Goal: Task Accomplishment & Management: Manage account settings

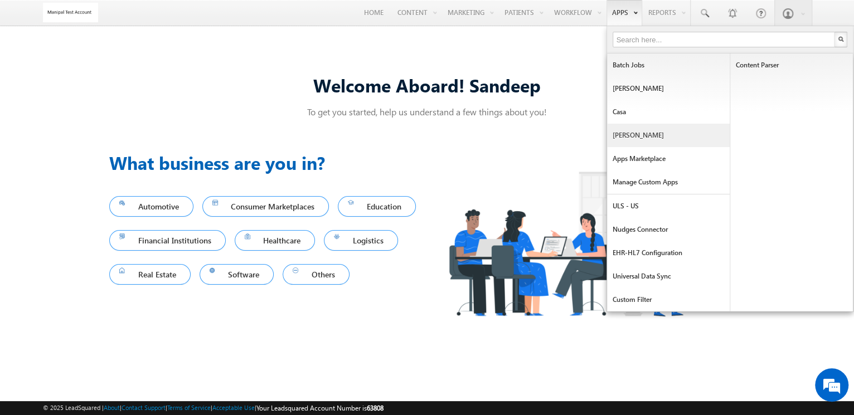
click at [656, 139] on link "[PERSON_NAME]" at bounding box center [668, 135] width 123 height 23
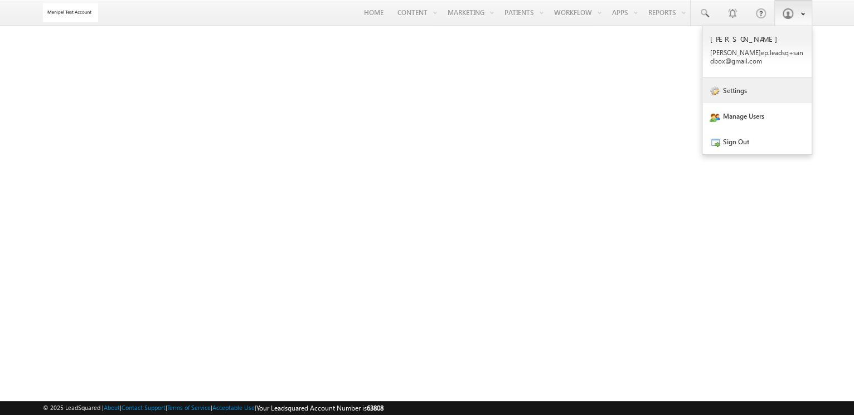
click at [743, 87] on link "Settings" at bounding box center [756, 90] width 109 height 26
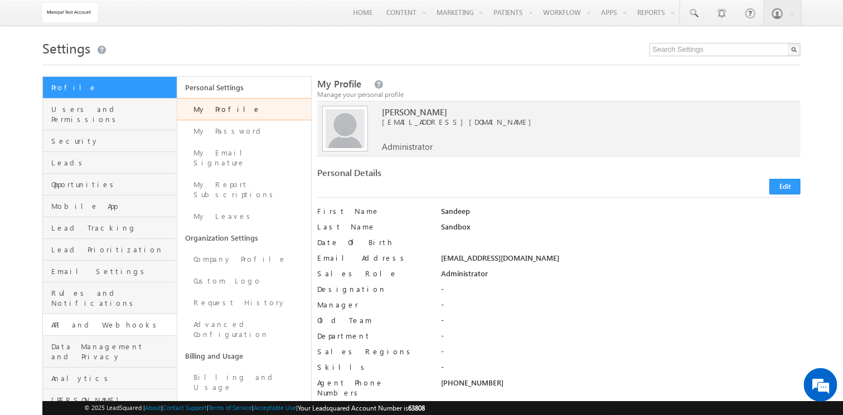
click at [134, 314] on link "API and Webhooks" at bounding box center [110, 325] width 134 height 22
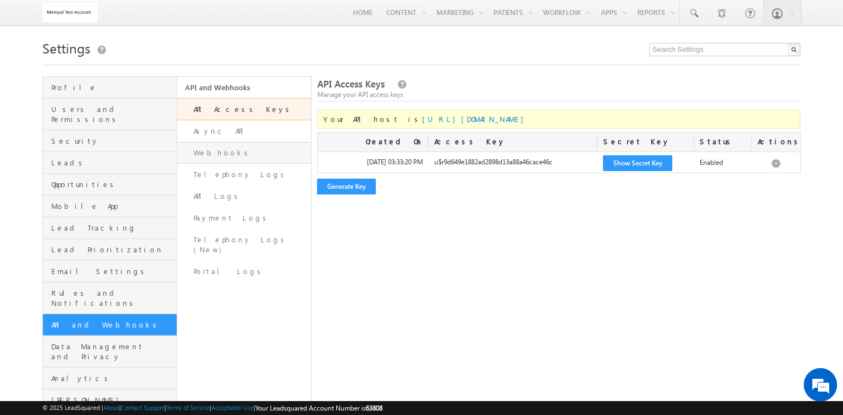
click at [260, 156] on link "Webhooks" at bounding box center [244, 153] width 134 height 22
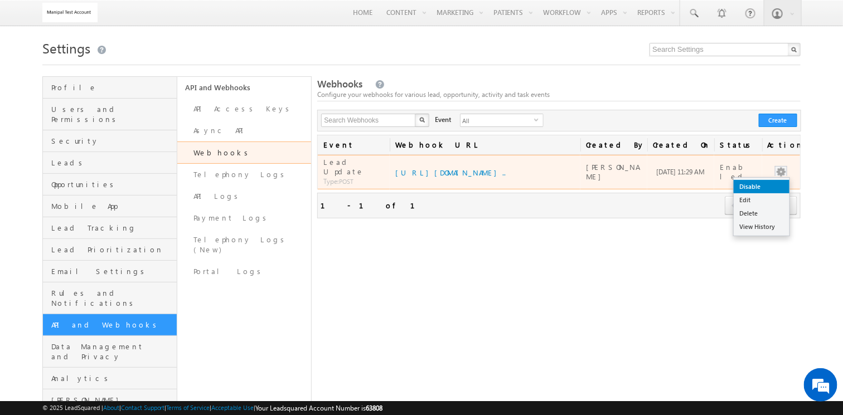
click at [770, 183] on link "Disable" at bounding box center [761, 186] width 56 height 13
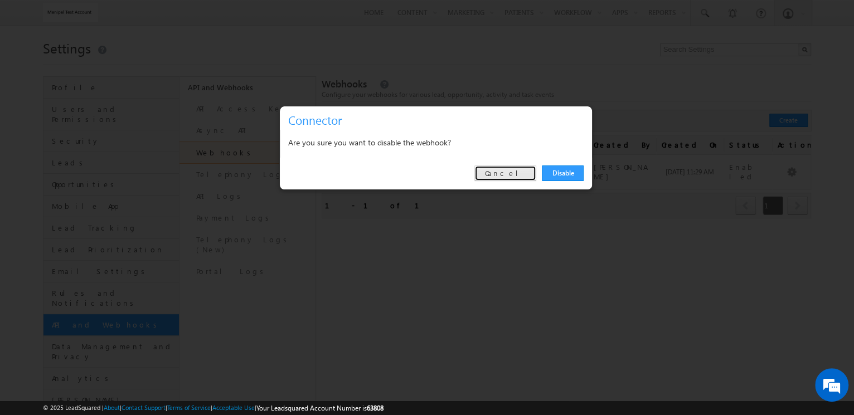
click at [518, 174] on link "Cancel" at bounding box center [505, 174] width 62 height 16
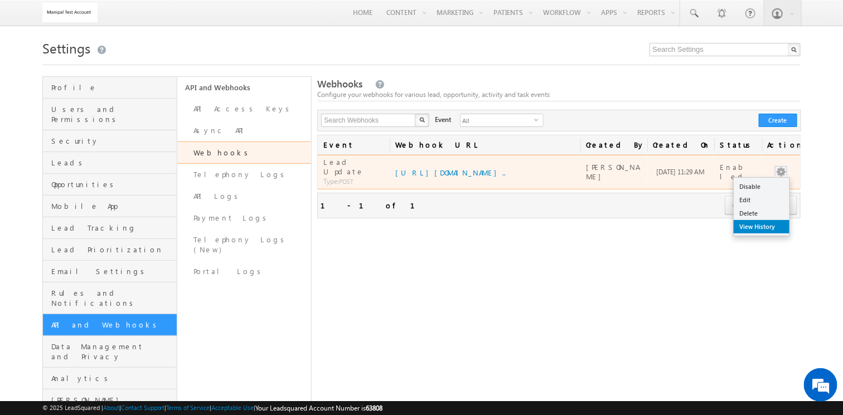
click at [768, 220] on link "View History" at bounding box center [761, 226] width 56 height 13
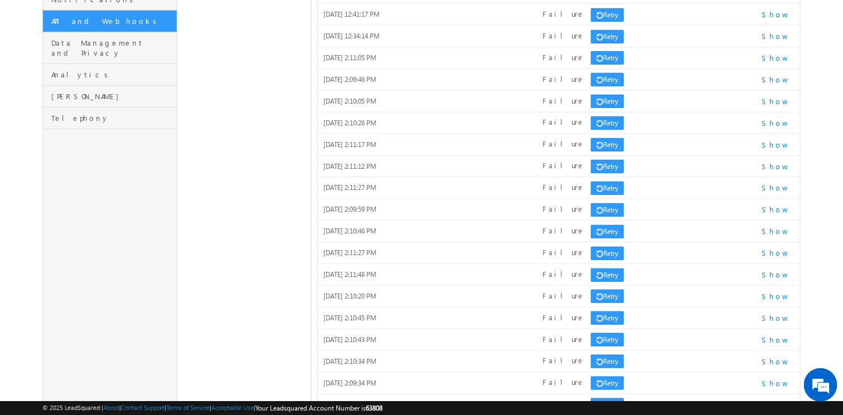
scroll to position [459, 0]
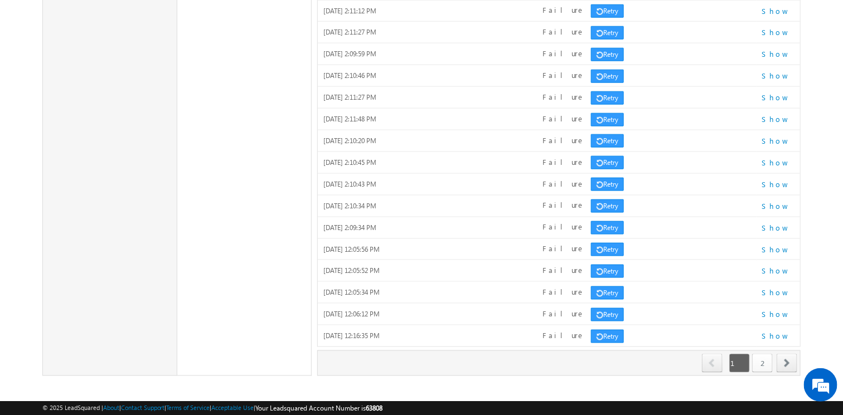
click at [763, 357] on link "2" at bounding box center [762, 363] width 21 height 19
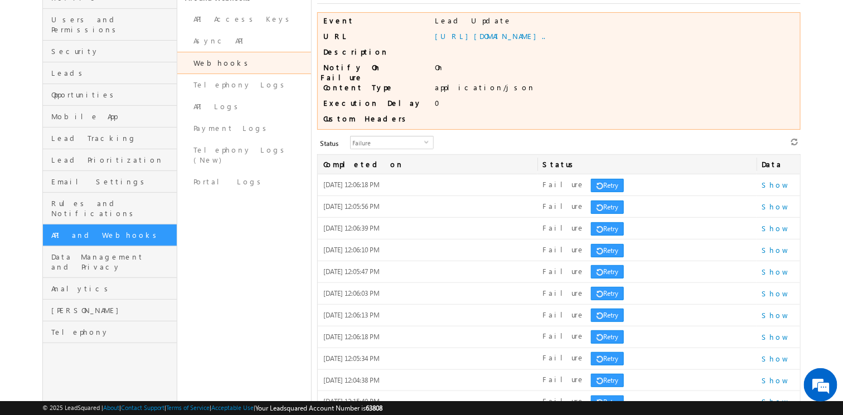
scroll to position [0, 0]
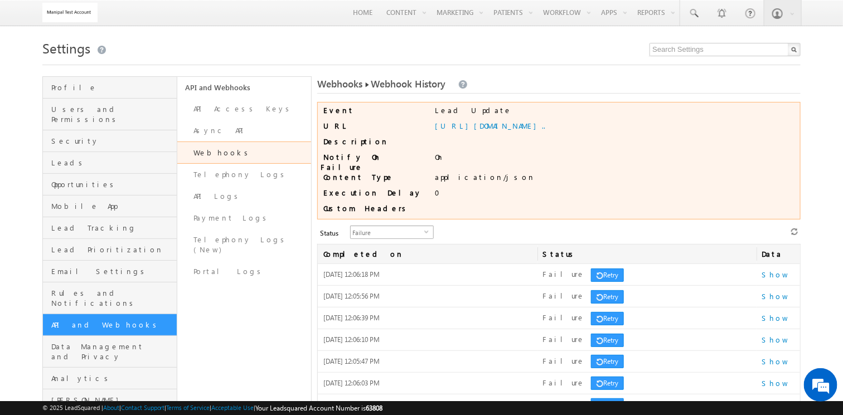
click at [374, 233] on span "Failure" at bounding box center [388, 232] width 74 height 12
click at [402, 265] on li "Success" at bounding box center [385, 267] width 82 height 11
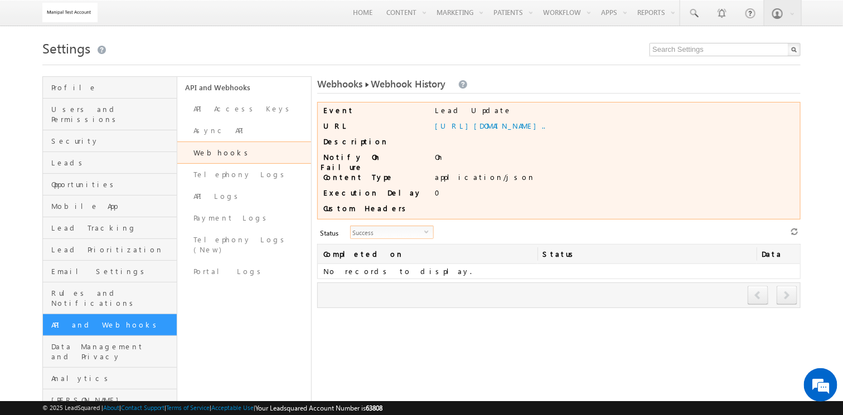
click at [410, 235] on span "Success" at bounding box center [388, 232] width 74 height 12
click at [404, 256] on li "In Queue" at bounding box center [385, 256] width 82 height 11
click at [409, 236] on span "In Queue" at bounding box center [388, 232] width 74 height 12
click at [405, 244] on li "All" at bounding box center [385, 245] width 82 height 11
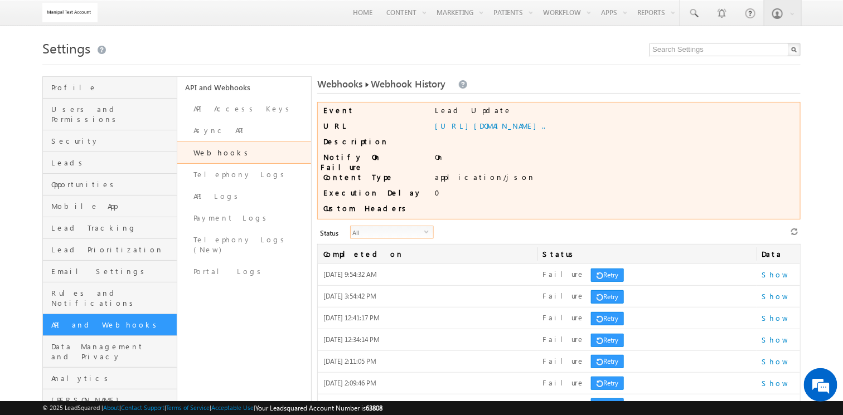
click at [391, 236] on span "All" at bounding box center [388, 232] width 74 height 12
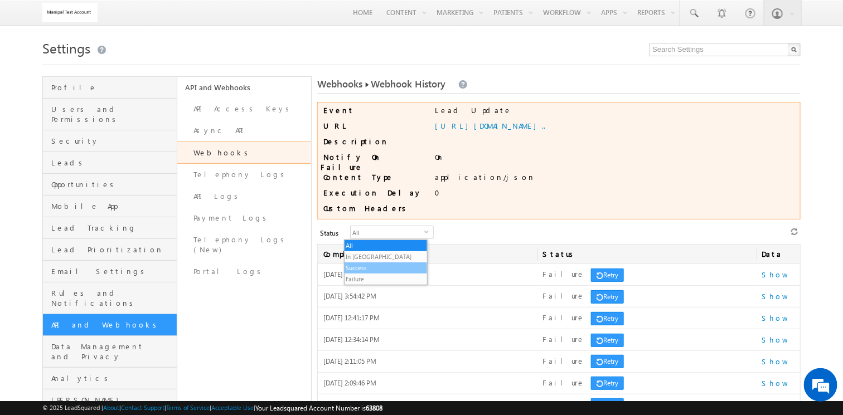
click at [380, 267] on li "Success" at bounding box center [385, 267] width 82 height 11
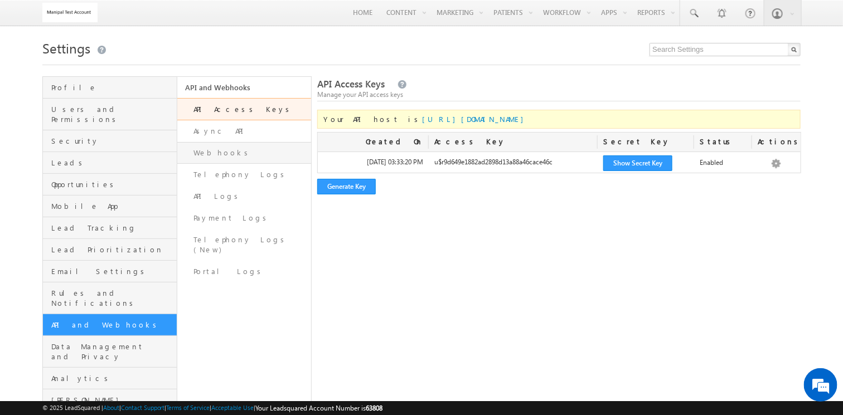
click at [271, 149] on link "Webhooks" at bounding box center [244, 153] width 134 height 22
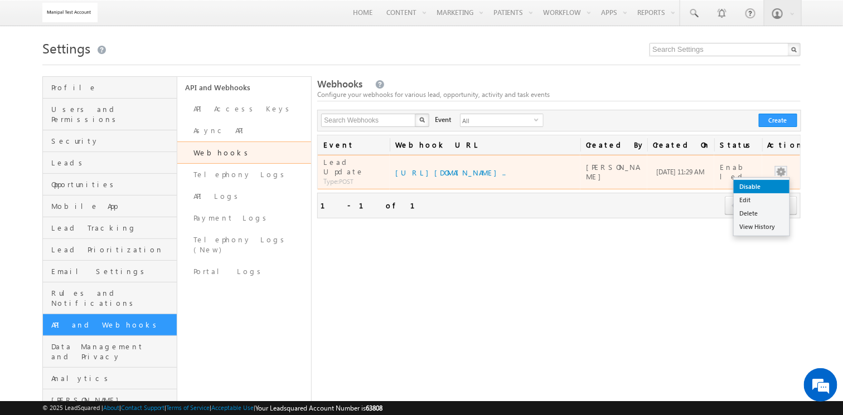
click at [773, 180] on link "Disable" at bounding box center [761, 186] width 56 height 13
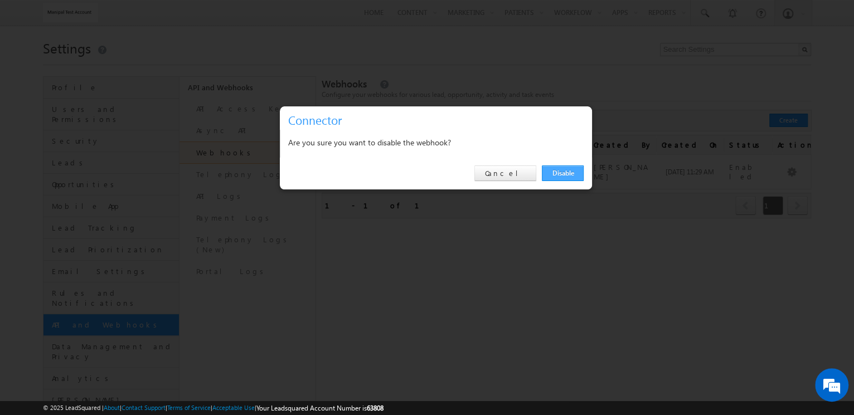
click at [565, 173] on link "Disable" at bounding box center [563, 174] width 42 height 16
